Goal: Transaction & Acquisition: Purchase product/service

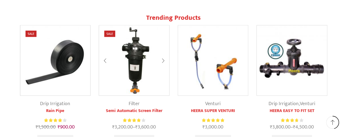
scroll to position [513, 0]
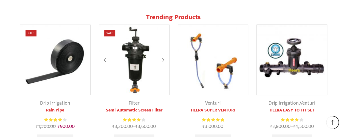
click at [135, 67] on img at bounding box center [134, 60] width 70 height 70
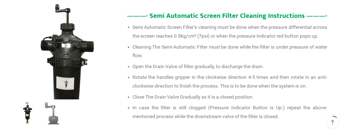
scroll to position [345, 0]
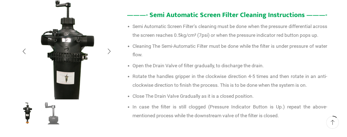
click at [71, 18] on img "1 / 2" at bounding box center [64, 63] width 137 height 137
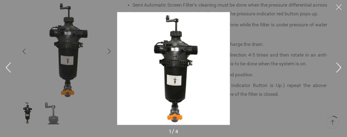
scroll to position [375, 0]
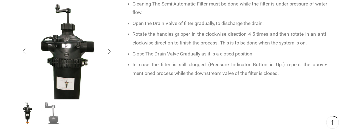
scroll to position [388, 0]
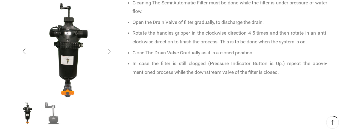
click at [110, 51] on div "Next slide" at bounding box center [109, 51] width 14 height 14
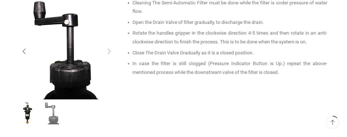
click at [110, 51] on div "Next slide" at bounding box center [109, 51] width 14 height 14
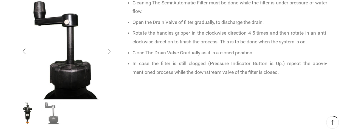
click at [110, 51] on div "Next slide" at bounding box center [109, 51] width 14 height 14
click at [25, 52] on div "Previous slide" at bounding box center [24, 51] width 14 height 14
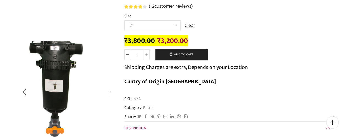
scroll to position [0, 0]
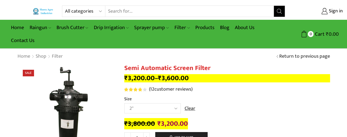
click at [175, 107] on select "Choose an option 2" 2.5" 3"" at bounding box center [152, 108] width 57 height 10
select select "3""
click at [124, 103] on select "Choose an option 2" 2.5" 3"" at bounding box center [152, 108] width 57 height 10
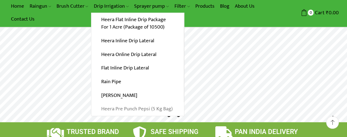
scroll to position [21, 0]
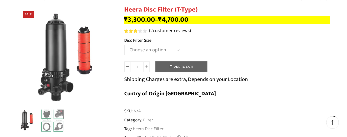
scroll to position [58, 0]
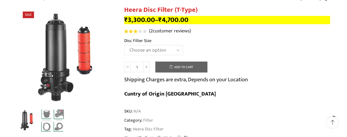
click at [177, 52] on select "Choose an option 2" Disc Filter 2.5" Disc Filter 3" Disc Filter 40m3 3" Disc Fi…" at bounding box center [153, 50] width 59 height 10
click at [124, 45] on select "Choose an option 2" Disc Filter 2.5" Disc Filter 3" Disc Filter 40m3 3" Disc Fi…" at bounding box center [153, 50] width 59 height 10
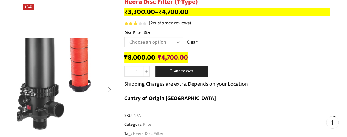
scroll to position [66, 0]
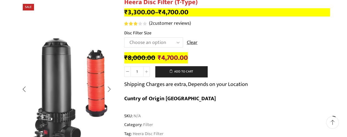
click at [55, 75] on img "1 / 2" at bounding box center [71, 93] width 138 height 138
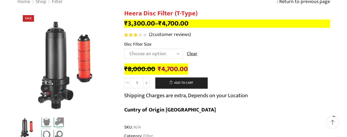
scroll to position [55, 0]
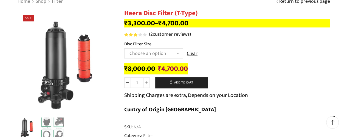
click at [179, 54] on select "Choose an option 2" Disc Filter 2.5" Disc Filter 3" Disc Filter 40m3 3" Disc Fi…" at bounding box center [153, 53] width 59 height 10
click at [124, 49] on select "Choose an option 2" Disc Filter 2.5" Disc Filter 3" Disc Filter 40m3 3" Disc Fi…" at bounding box center [153, 53] width 59 height 10
click at [177, 55] on select "Choose an option 2" Disc Filter 2.5" Disc Filter 3" Disc Filter 40m3 3" Disc Fi…" at bounding box center [153, 53] width 59 height 10
select select "3-disc-filter-50m3"
click at [124, 49] on select "Choose an option 2" Disc Filter 2.5" Disc Filter 3" Disc Filter 40m3 3" Disc Fi…" at bounding box center [153, 53] width 59 height 10
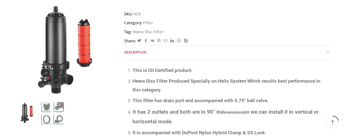
scroll to position [168, 0]
click at [148, 110] on b "so we can install it in vertical or horizontal mode." at bounding box center [226, 116] width 186 height 16
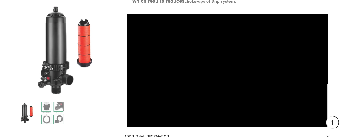
scroll to position [342, 0]
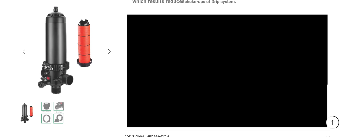
click at [46, 107] on img "2 / 2" at bounding box center [52, 113] width 23 height 23
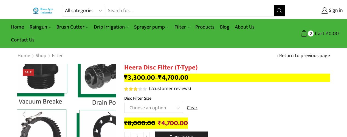
scroll to position [0, 0]
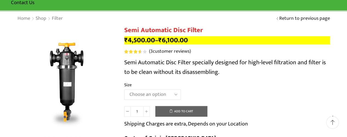
scroll to position [40, 0]
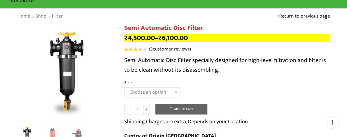
click at [174, 92] on select "Choose an option 2" Disc Filter 2.5" Disc Filter 3" Disc Filter" at bounding box center [152, 92] width 57 height 10
select select "3" Disc Filter"
click at [124, 88] on select "Choose an option 2" Disc Filter 2.5" Disc Filter 3" Disc Filter" at bounding box center [152, 92] width 57 height 10
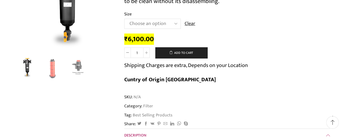
scroll to position [0, 0]
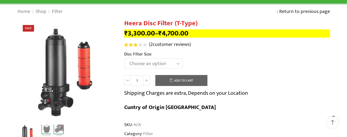
scroll to position [45, 0]
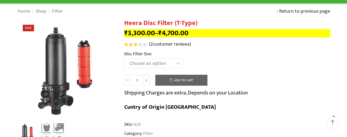
click at [178, 64] on select "Choose an option 2" Disc Filter 2.5" Disc Filter 3" Disc Filter 40m3 3" Disc Fi…" at bounding box center [153, 63] width 59 height 10
select select "3-disc-filter-50m3"
click at [124, 58] on select "Choose an option 2" Disc Filter 2.5" Disc Filter 3" Disc Filter 40m3 3" Disc Fi…" at bounding box center [153, 63] width 59 height 10
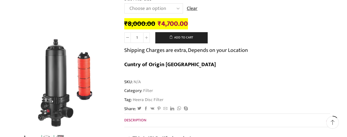
scroll to position [100, 0]
